Goal: Use online tool/utility

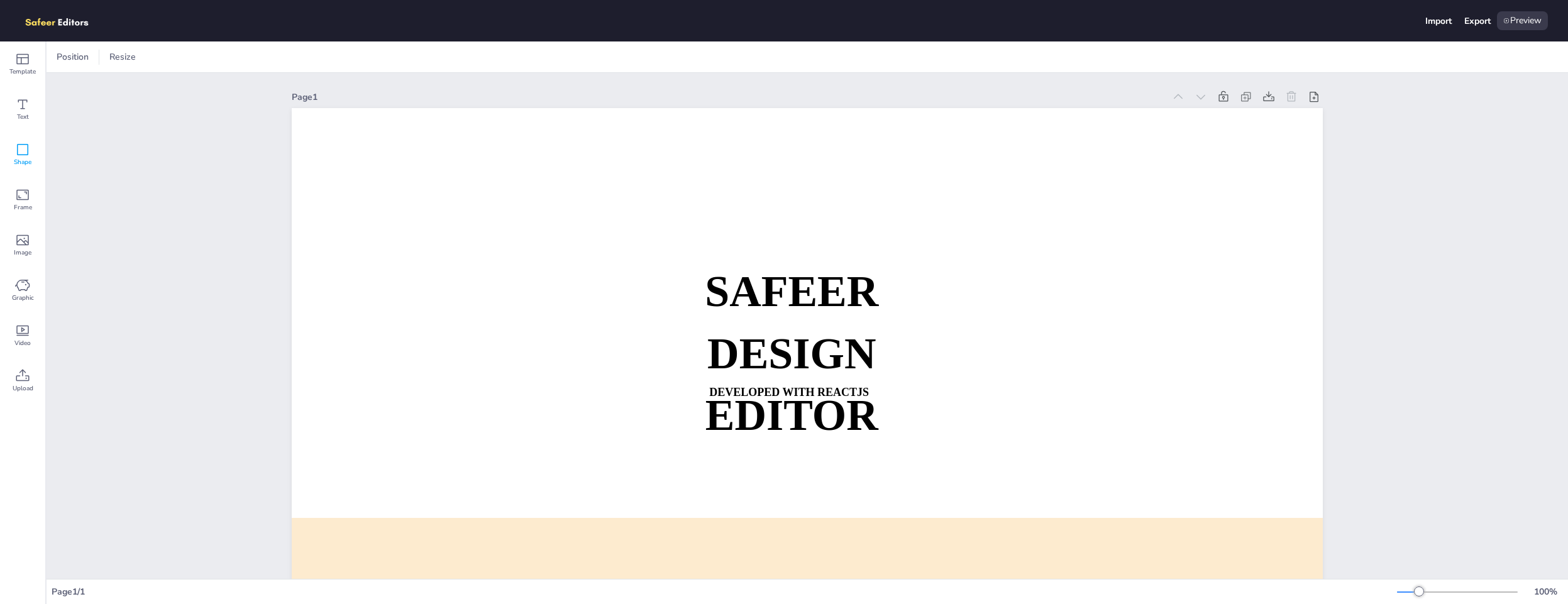
click at [17, 144] on icon at bounding box center [22, 149] width 11 height 11
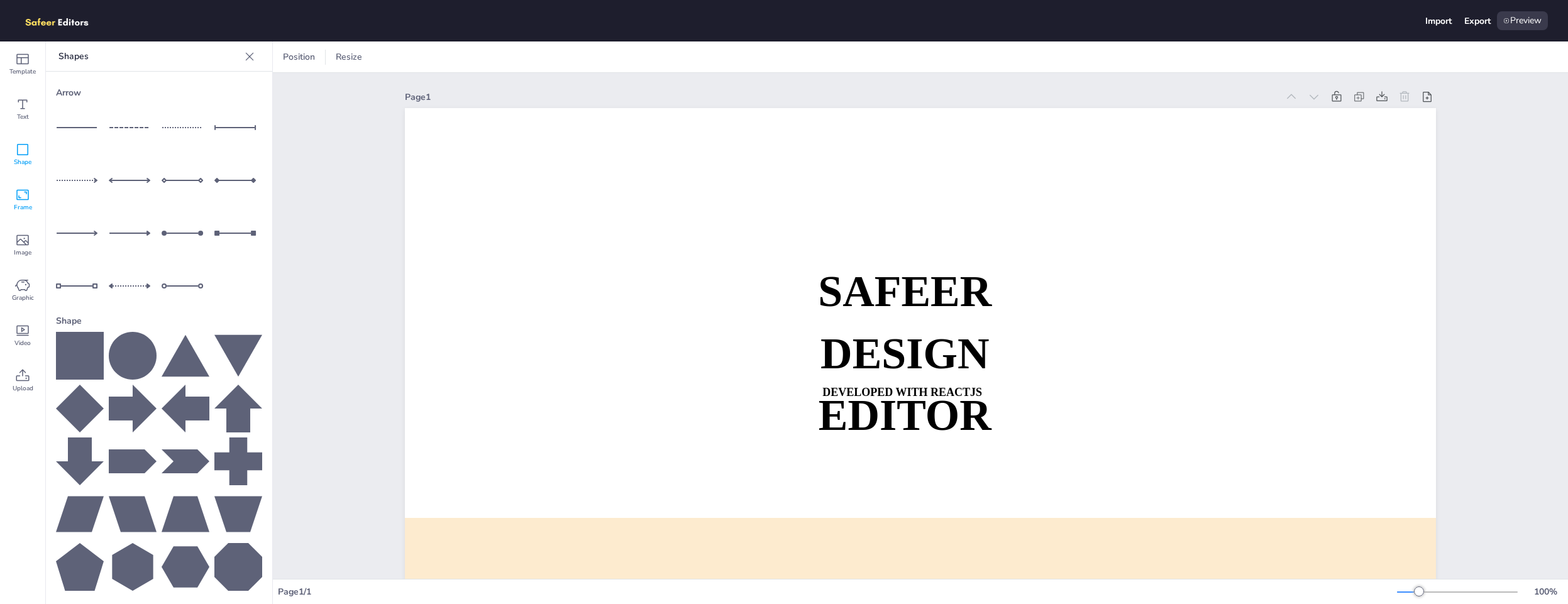
click at [22, 198] on icon at bounding box center [22, 195] width 13 height 11
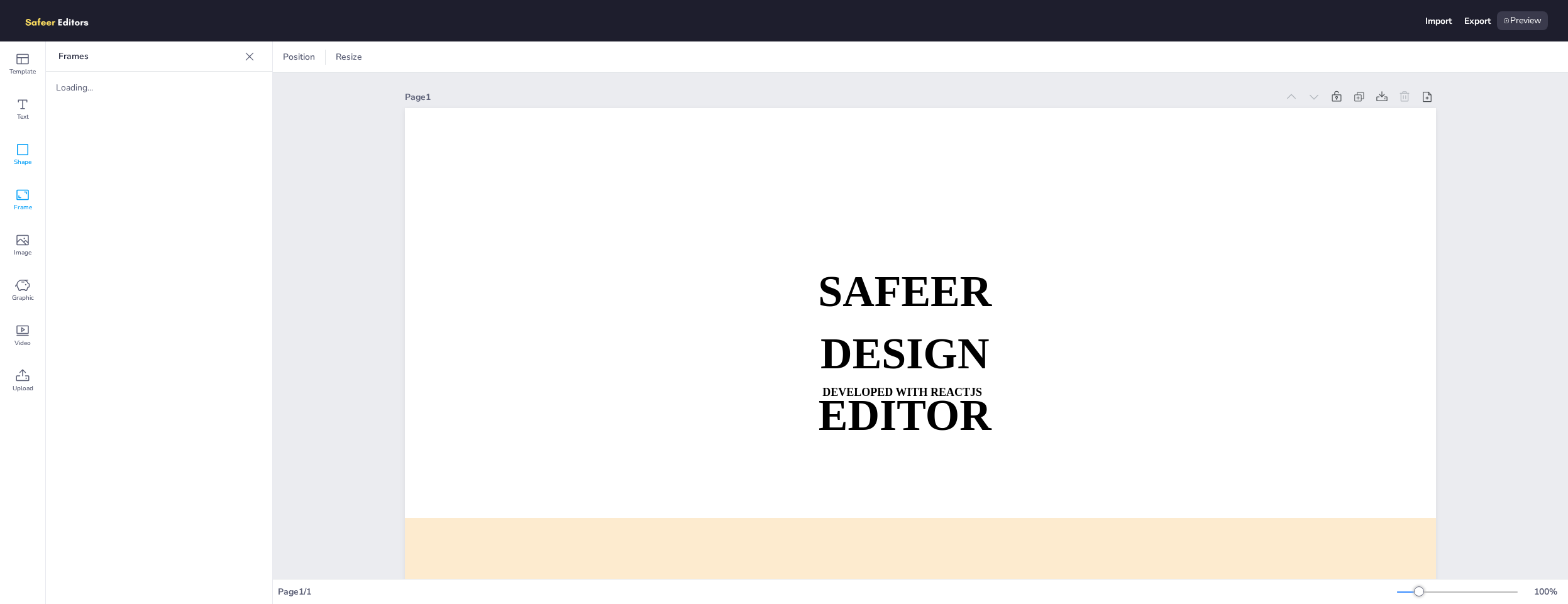
click at [26, 151] on icon at bounding box center [23, 149] width 15 height 15
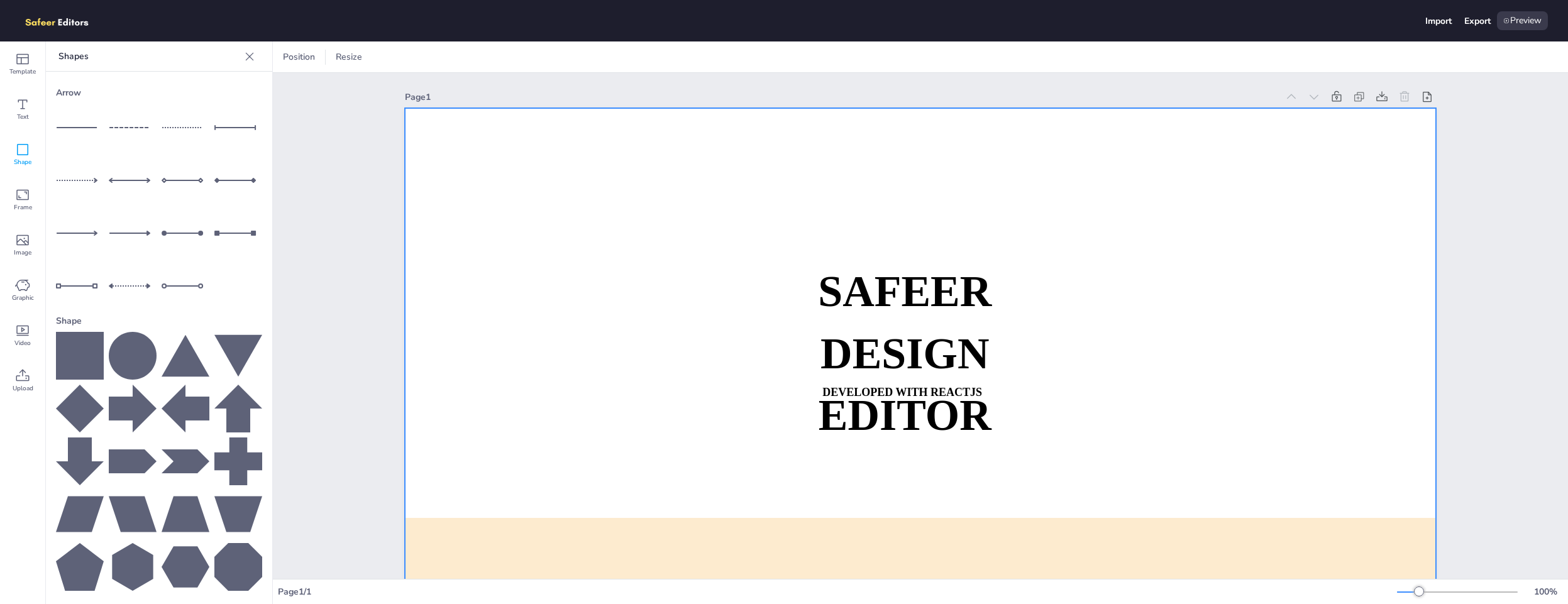
drag, startPoint x: 117, startPoint y: 173, endPoint x: 465, endPoint y: 184, distance: 348.2
click at [612, 183] on div "Template Text Shape Frame Image Graphic Video Upload Shapes Arrow Shape Upload …" at bounding box center [784, 322] width 1568 height 563
drag, startPoint x: 189, startPoint y: 179, endPoint x: 451, endPoint y: 199, distance: 262.8
click at [452, 199] on div "Template Text Shape Frame Image Graphic Video Upload Shapes Arrow Shape Upload …" at bounding box center [784, 322] width 1568 height 563
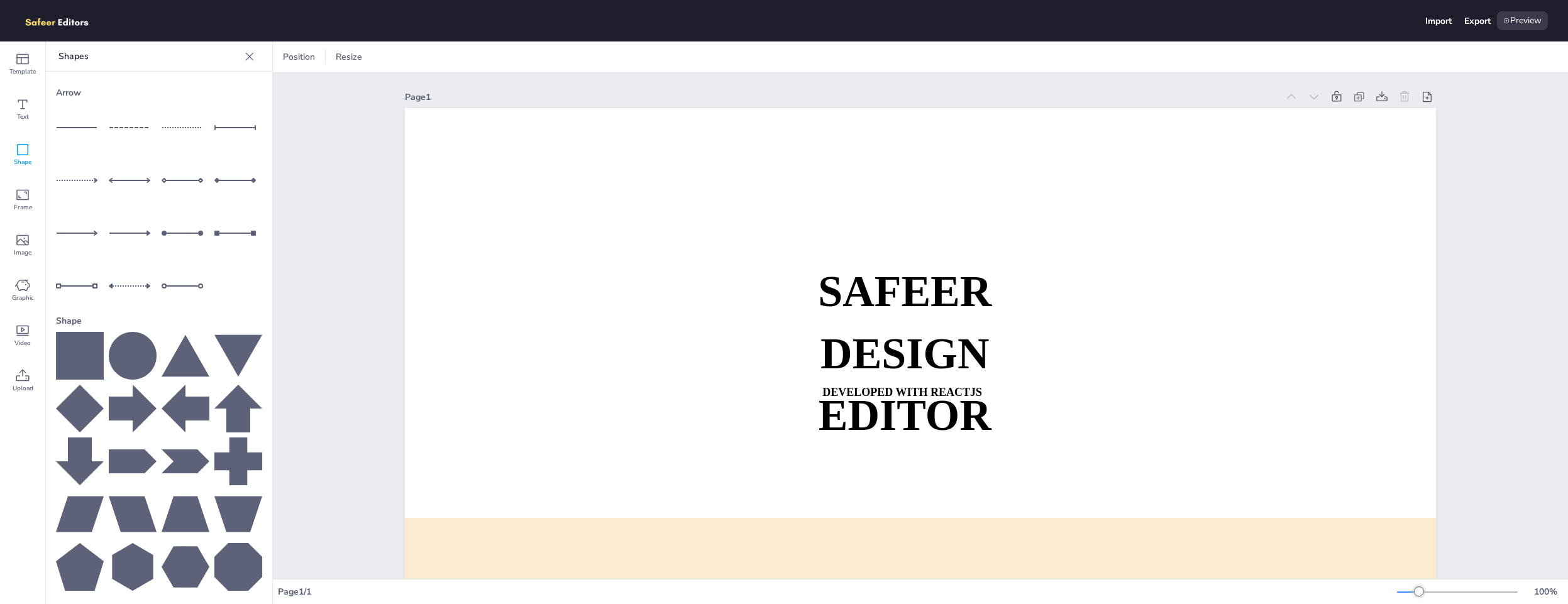
click at [251, 186] on div at bounding box center [238, 180] width 48 height 48
drag, startPoint x: 700, startPoint y: 397, endPoint x: 464, endPoint y: 157, distance: 336.6
click at [464, 157] on div at bounding box center [683, 159] width 516 height 20
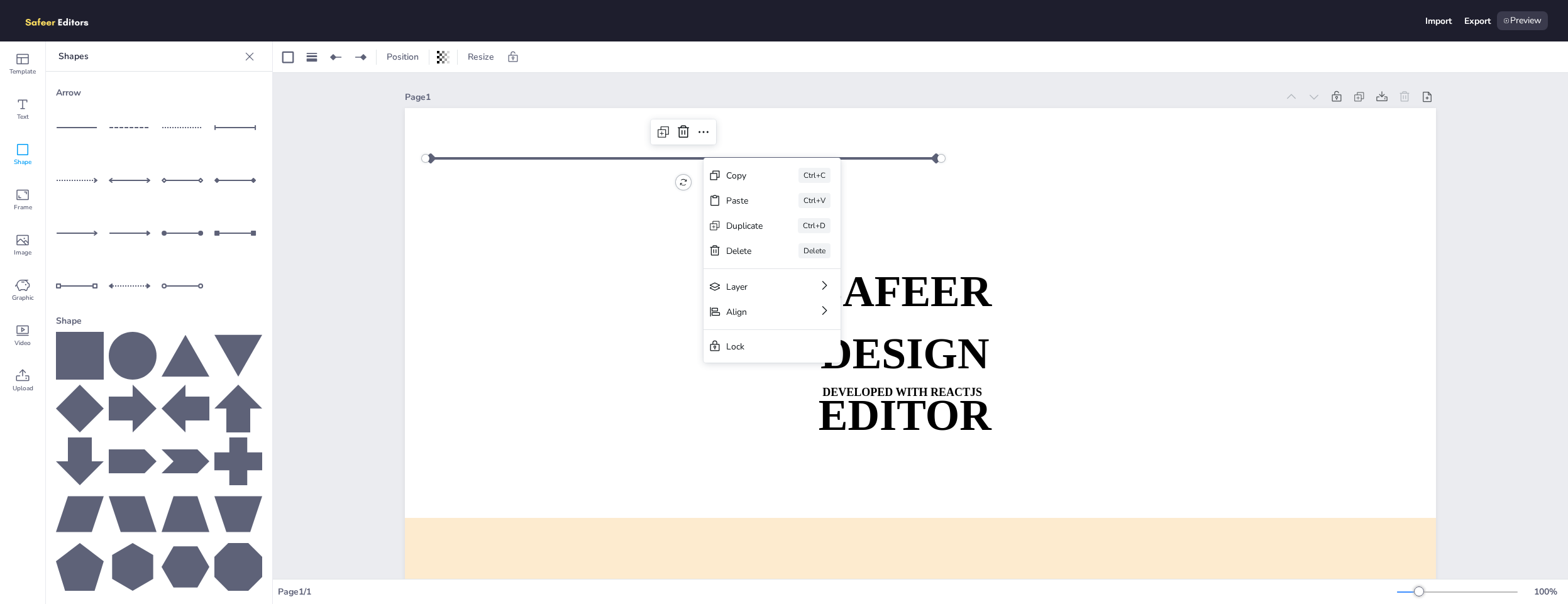
click at [688, 159] on div at bounding box center [683, 159] width 516 height 20
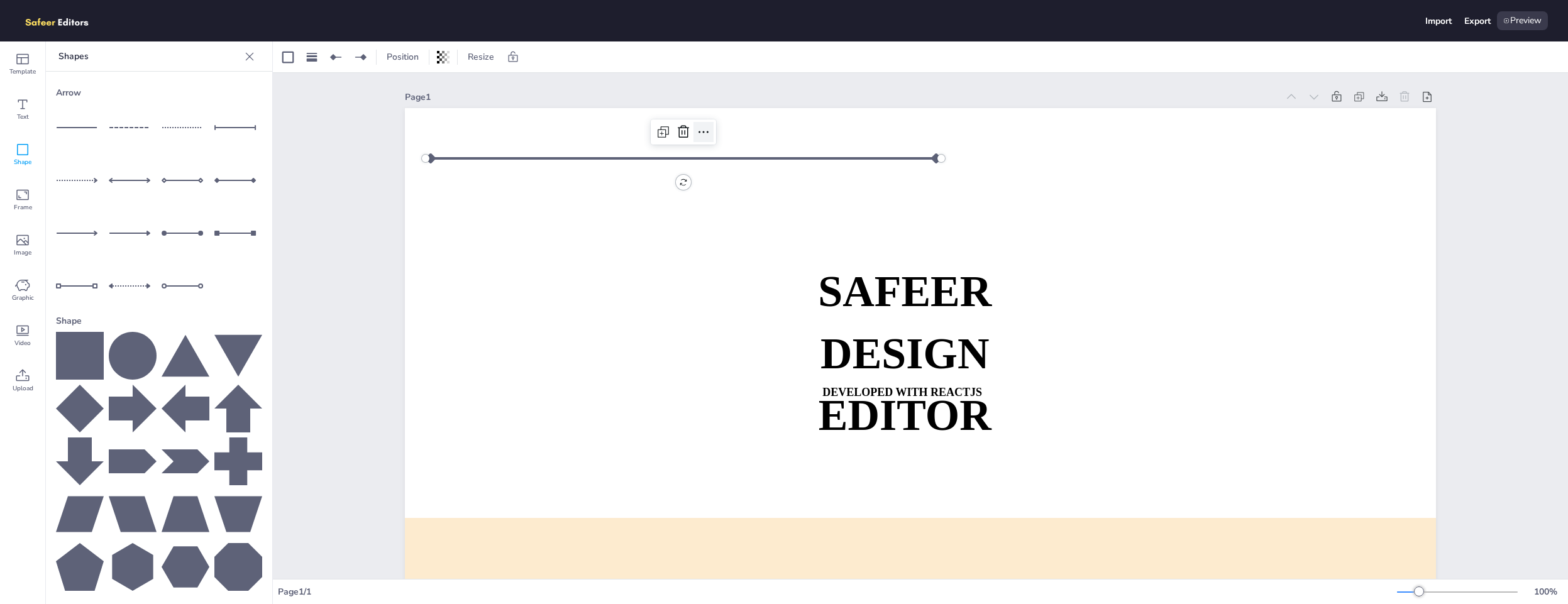
click at [700, 127] on icon at bounding box center [704, 132] width 15 height 15
click at [640, 159] on div at bounding box center [683, 159] width 516 height 20
click at [1330, 95] on icon at bounding box center [1336, 96] width 13 height 13
click at [1332, 96] on icon at bounding box center [1336, 96] width 9 height 11
click at [1381, 99] on icon at bounding box center [1381, 96] width 13 height 13
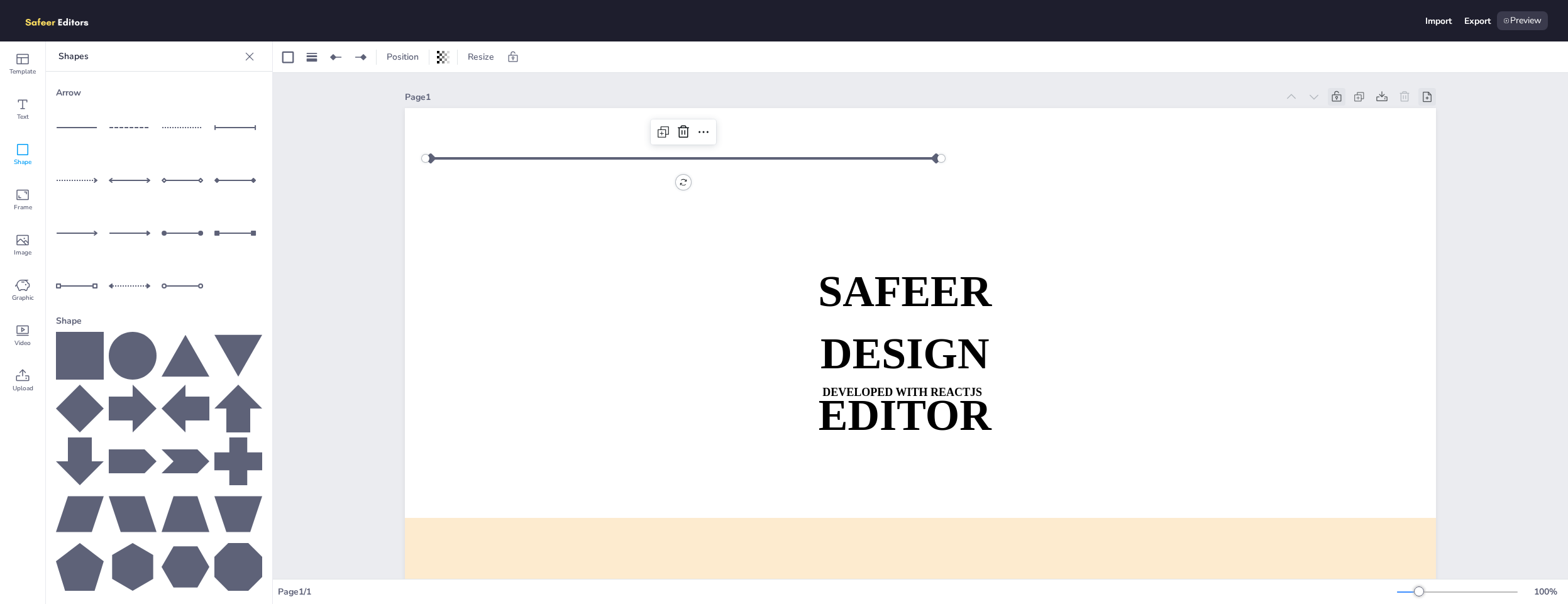
click at [1425, 97] on icon at bounding box center [1427, 97] width 8 height 10
click at [1420, 96] on icon at bounding box center [1426, 96] width 13 height 13
click at [1521, 22] on div "Preview" at bounding box center [1522, 20] width 51 height 19
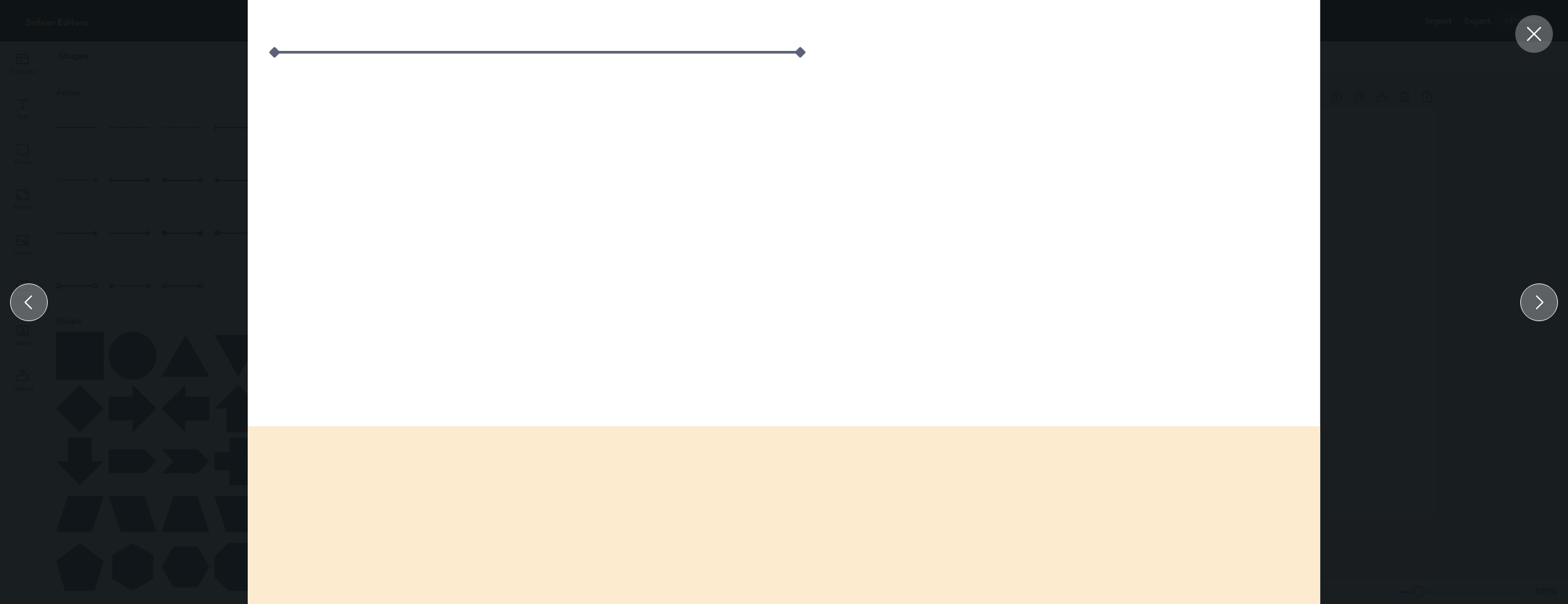
click at [1533, 30] on icon at bounding box center [1533, 34] width 23 height 23
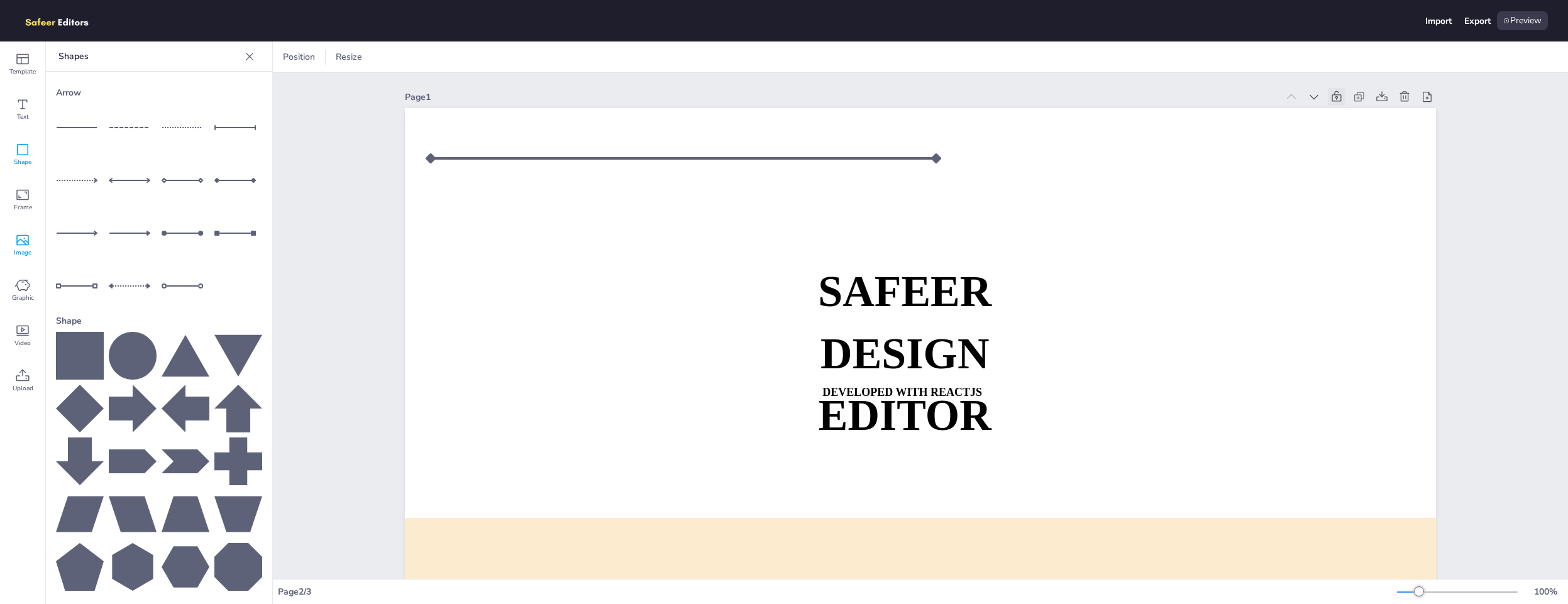
click at [33, 245] on div "Image" at bounding box center [23, 245] width 46 height 46
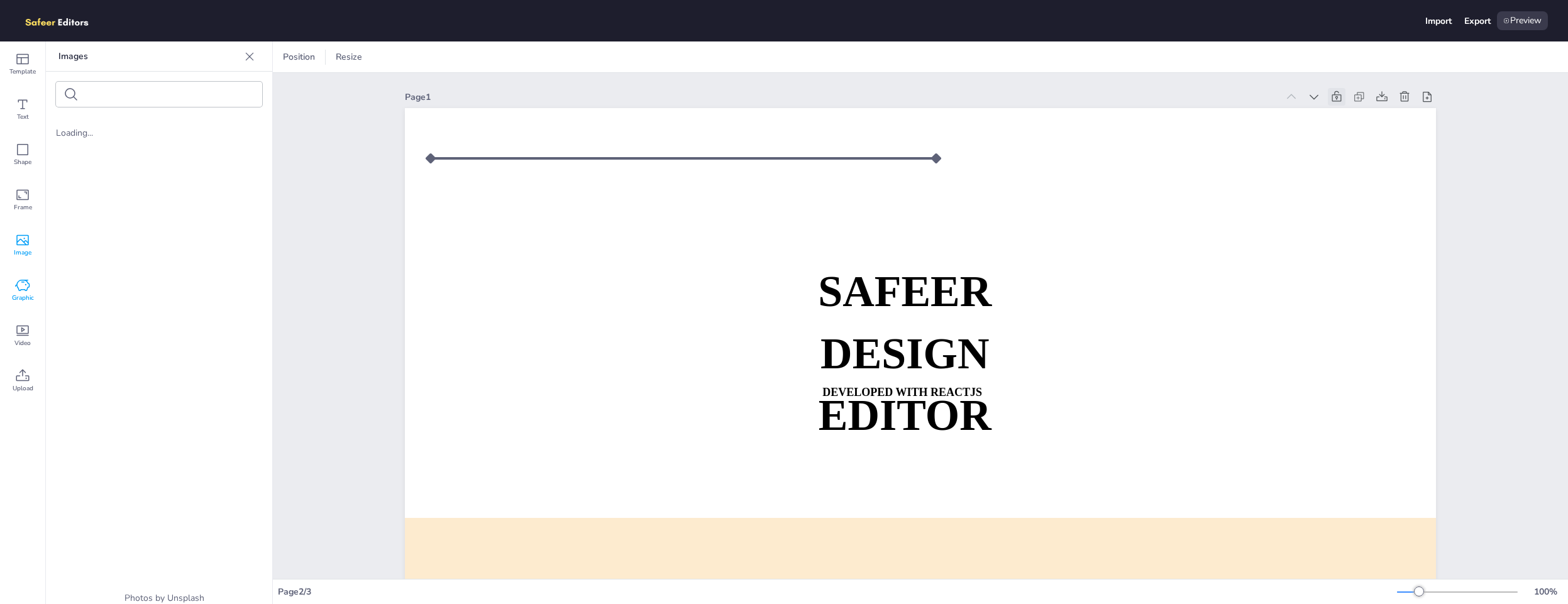
click at [24, 272] on div "Graphic" at bounding box center [23, 290] width 46 height 46
click at [24, 305] on div "Graphic" at bounding box center [23, 290] width 46 height 46
click at [16, 359] on div "Upload" at bounding box center [23, 381] width 46 height 46
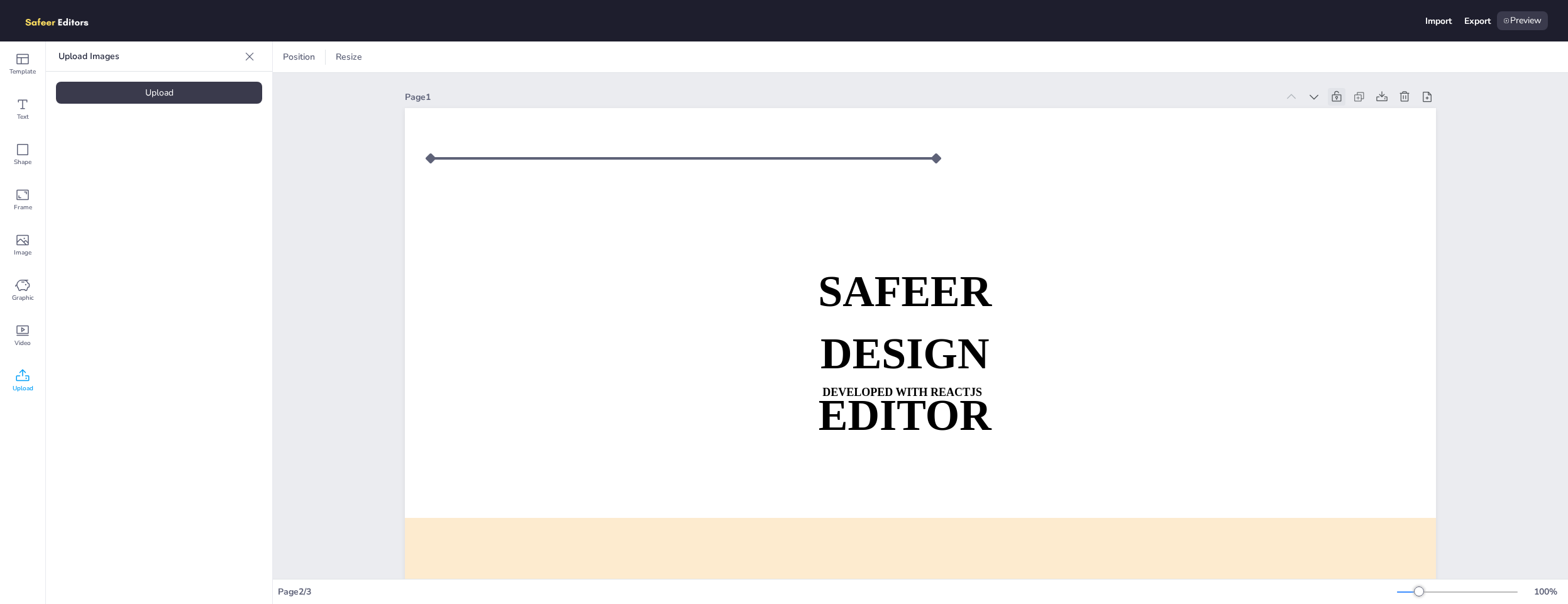
click at [15, 380] on icon at bounding box center [23, 375] width 15 height 15
click at [35, 114] on div "Text" at bounding box center [23, 110] width 46 height 46
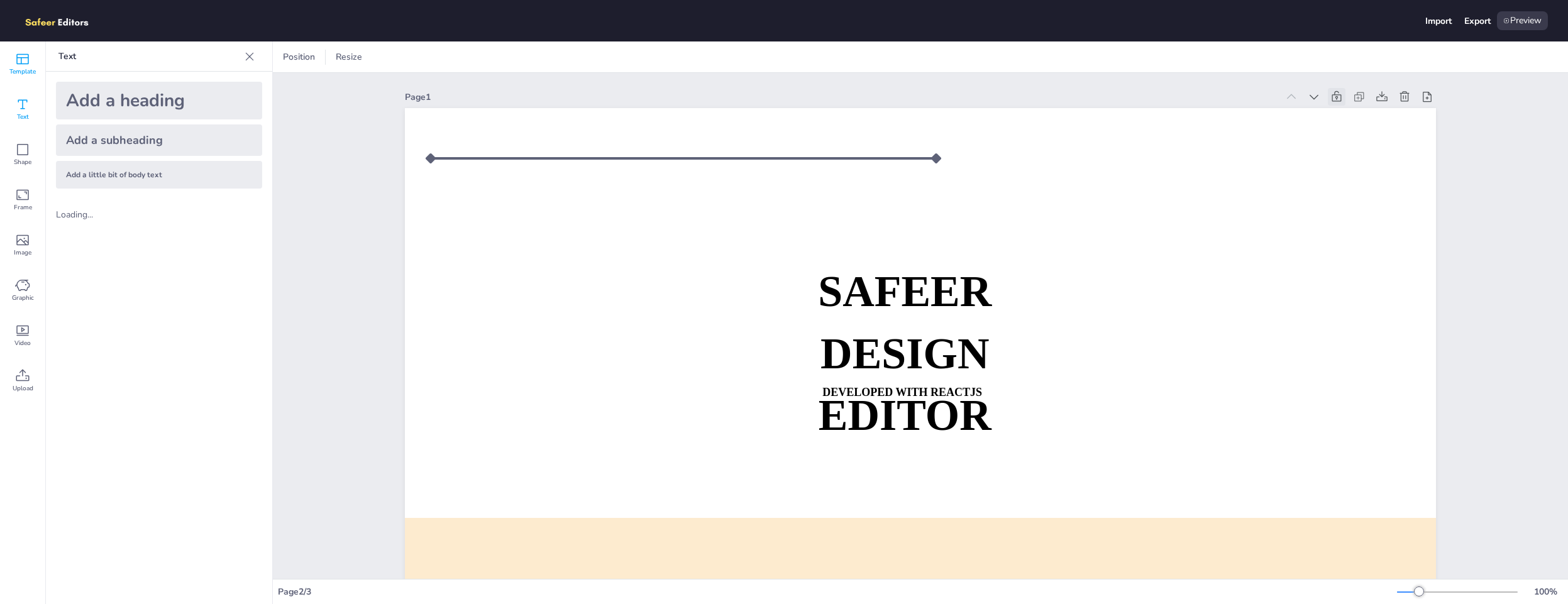
click at [10, 63] on div "Template" at bounding box center [23, 64] width 46 height 46
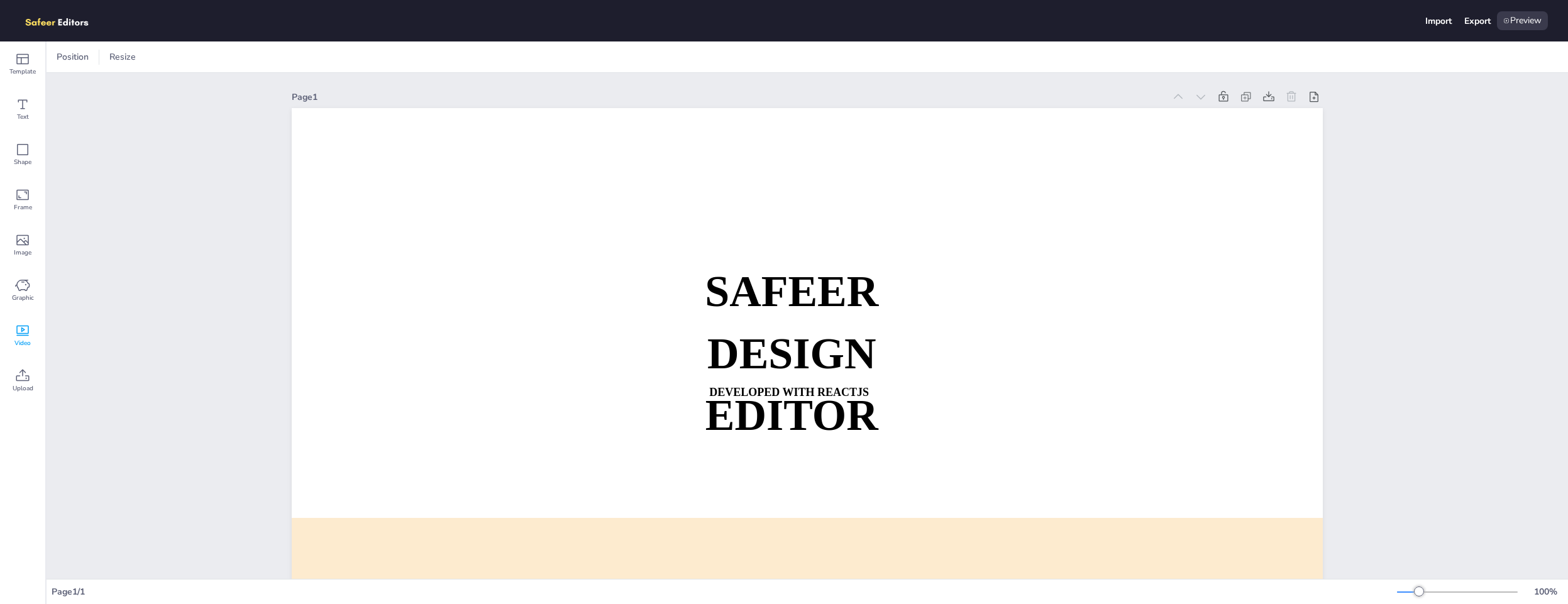
click at [19, 338] on span "Video" at bounding box center [22, 343] width 16 height 10
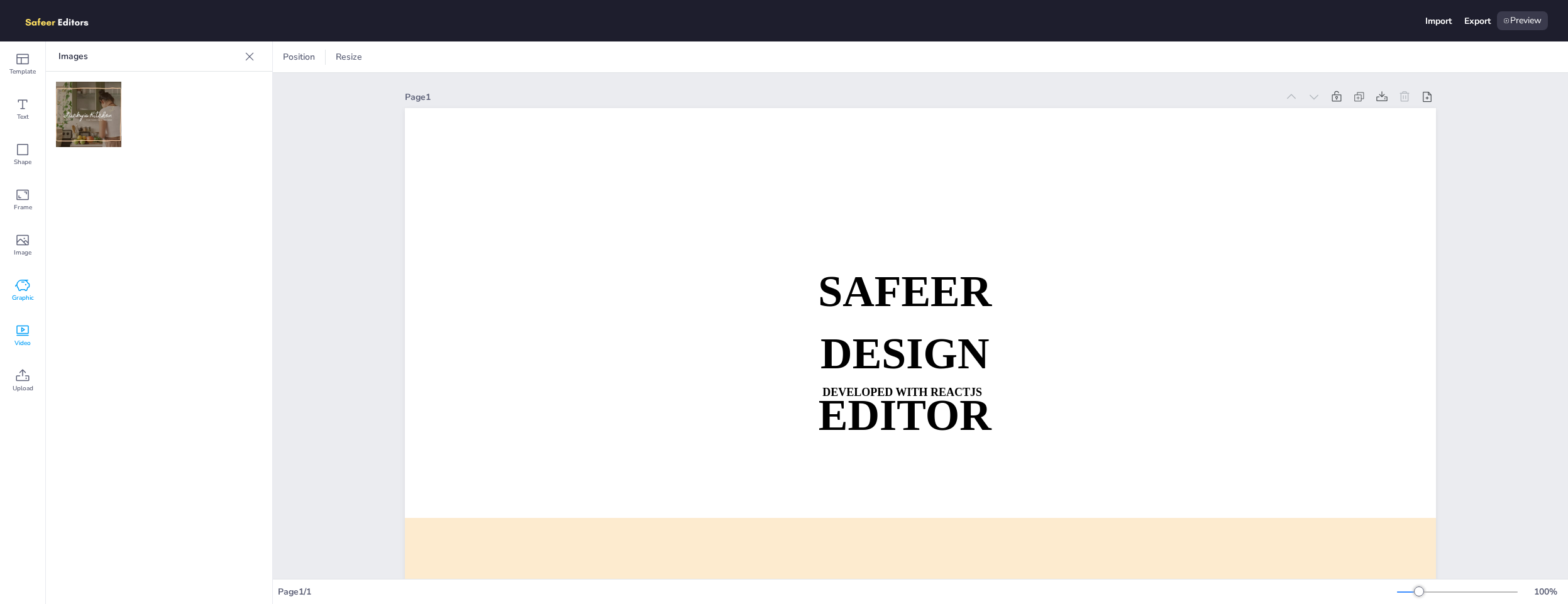
click at [22, 293] on span "Graphic" at bounding box center [23, 298] width 22 height 10
click at [22, 235] on icon at bounding box center [23, 240] width 15 height 15
click at [24, 201] on icon at bounding box center [23, 195] width 15 height 15
click at [30, 143] on div "Shape" at bounding box center [23, 154] width 46 height 46
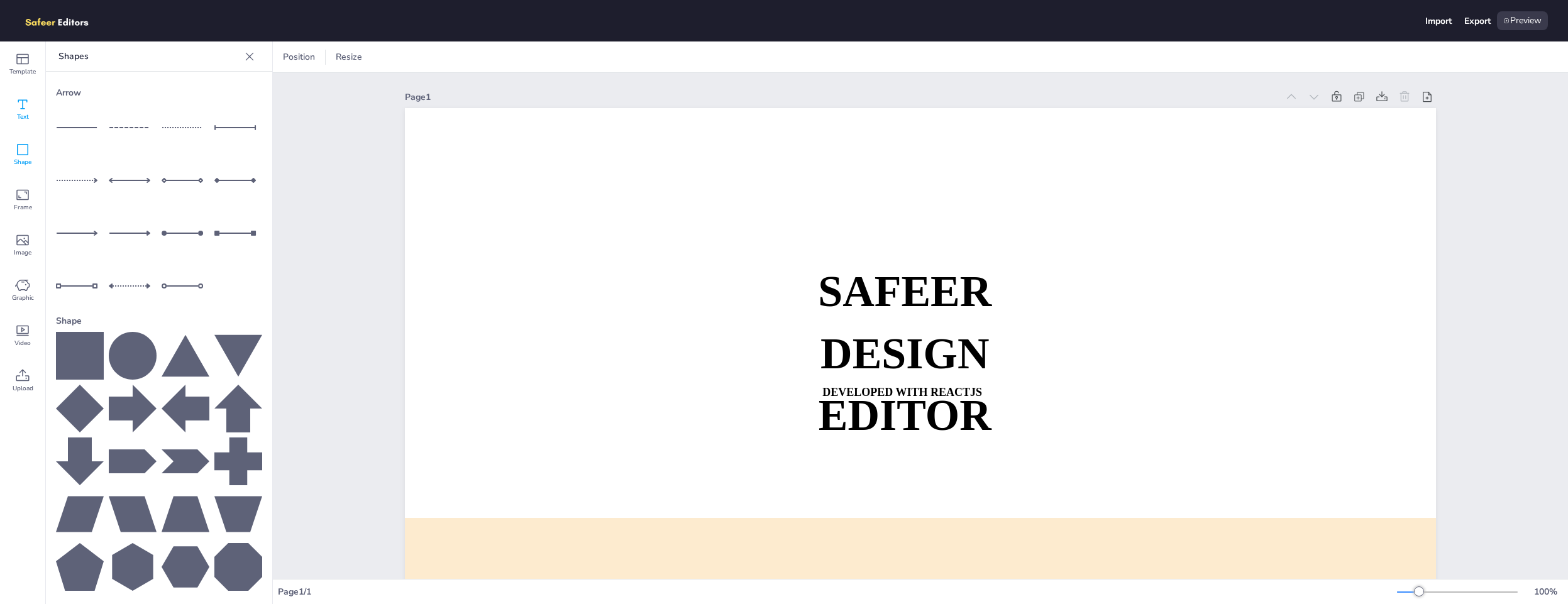
click at [27, 111] on icon at bounding box center [23, 105] width 15 height 15
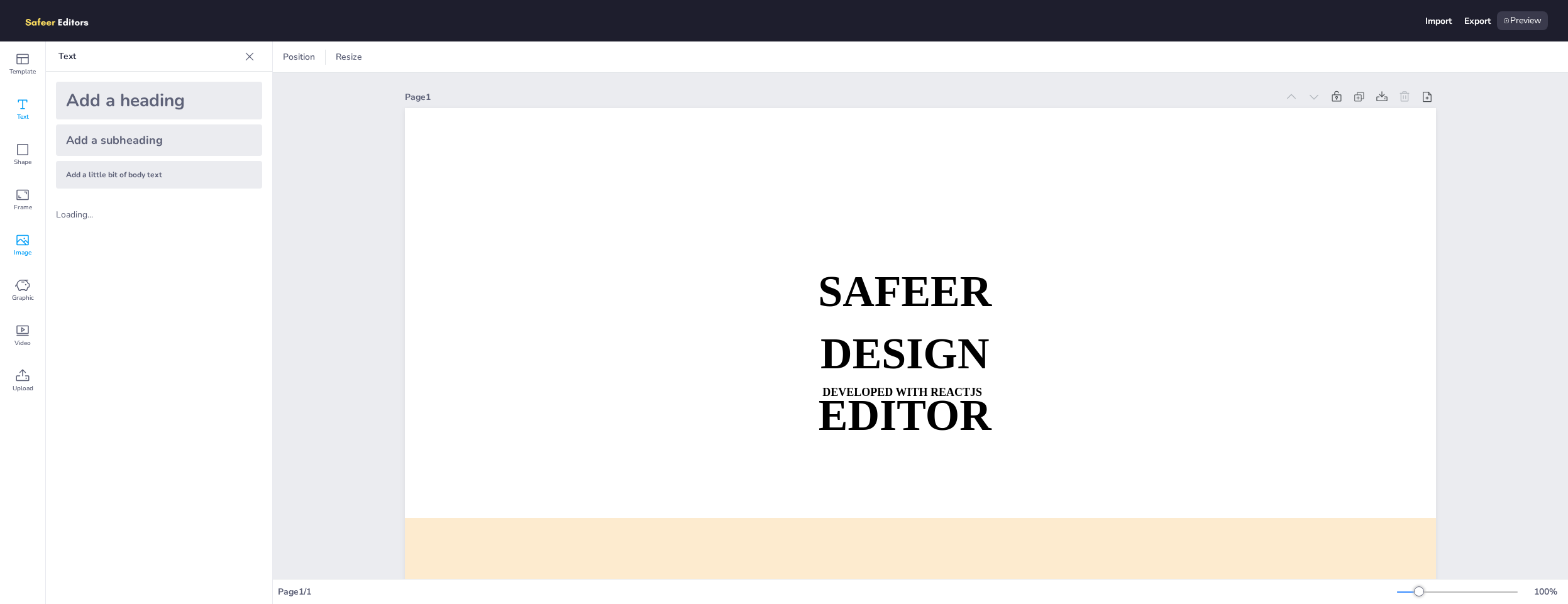
click at [16, 230] on div "Image" at bounding box center [23, 245] width 46 height 46
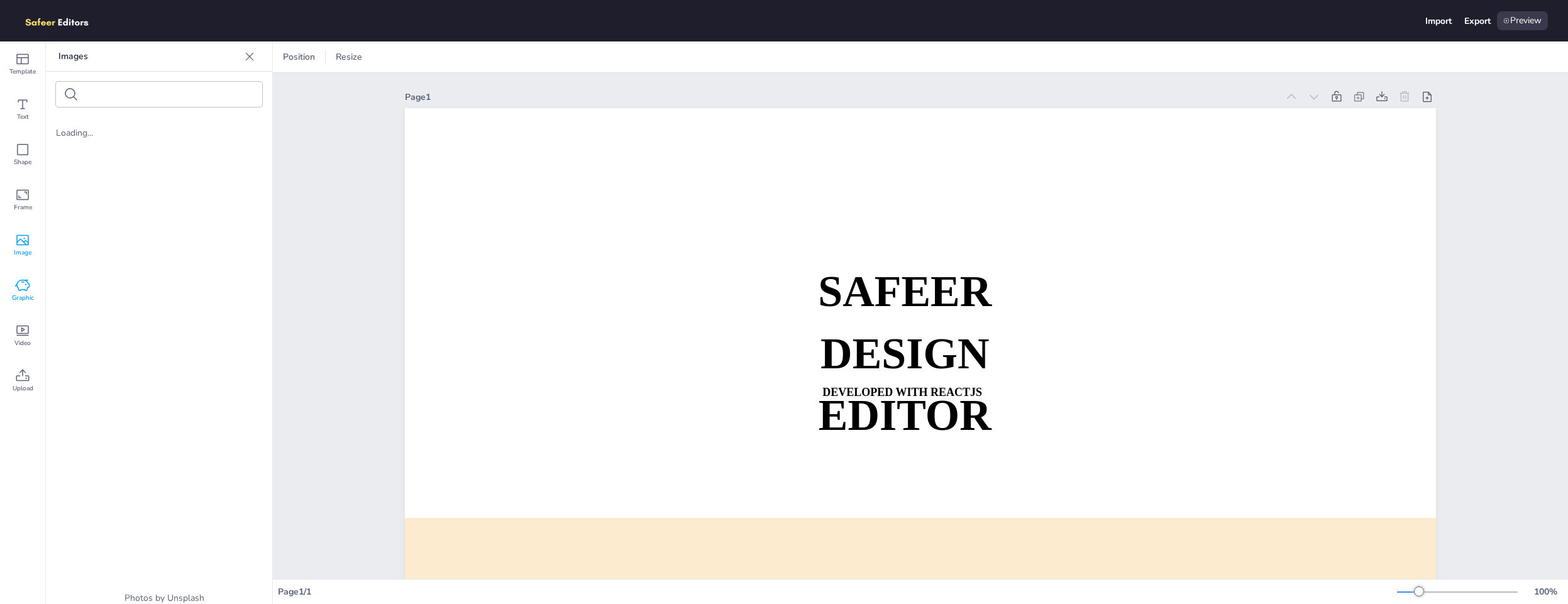
click at [18, 287] on icon at bounding box center [23, 285] width 15 height 15
